Goal: Transaction & Acquisition: Download file/media

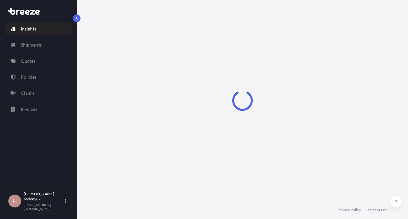
select select "2025"
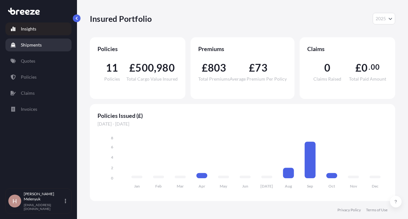
click at [40, 44] on p "Shipments" at bounding box center [31, 45] width 21 height 6
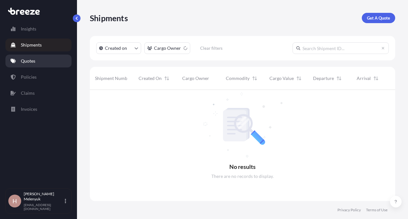
scroll to position [129, 301]
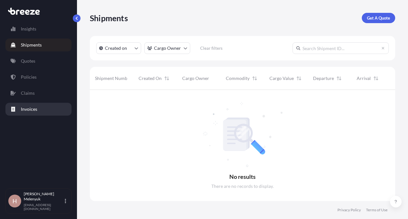
click at [33, 111] on p "Invoices" at bounding box center [29, 109] width 16 height 6
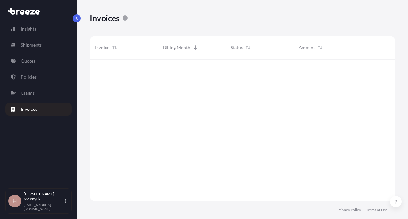
scroll to position [144, 301]
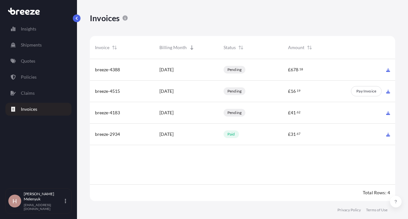
click at [185, 75] on div "[DATE]" at bounding box center [186, 70] width 65 height 22
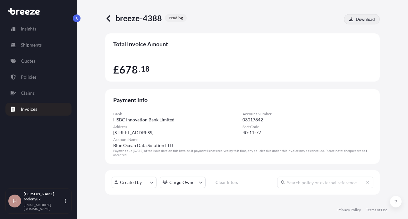
scroll to position [104, 265]
click at [76, 15] on button "button" at bounding box center [77, 18] width 8 height 8
click at [111, 18] on icon at bounding box center [108, 18] width 7 height 7
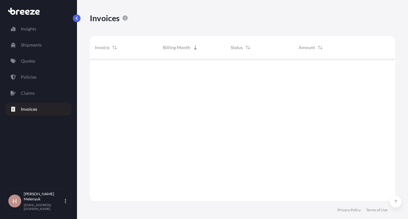
scroll to position [144, 301]
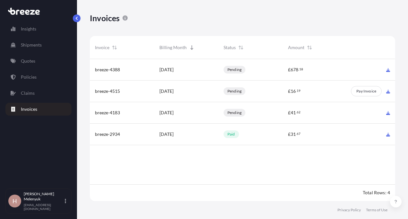
click at [322, 92] on div "£ 16 . 19" at bounding box center [315, 91] width 54 height 6
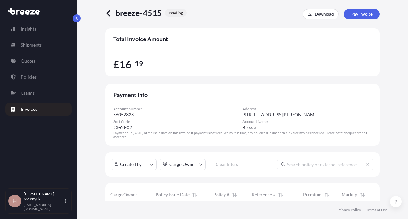
scroll to position [6, 0]
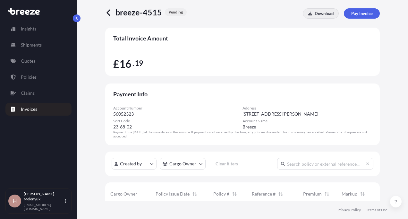
click at [313, 8] on link "Download" at bounding box center [321, 13] width 36 height 10
